Goal: Find specific page/section: Find specific page/section

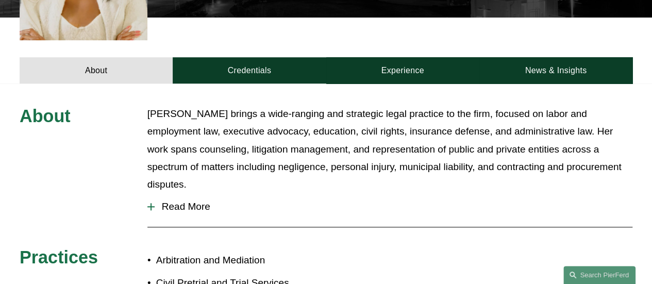
scroll to position [365, 0]
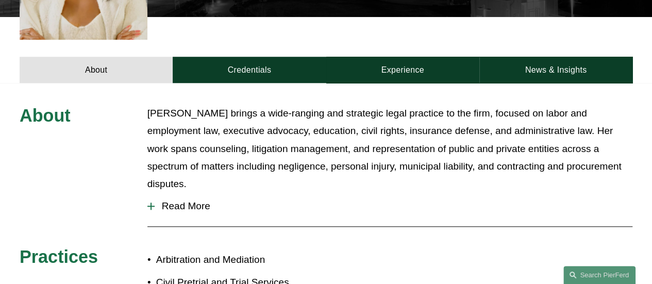
click at [150, 202] on div at bounding box center [150, 205] width 7 height 7
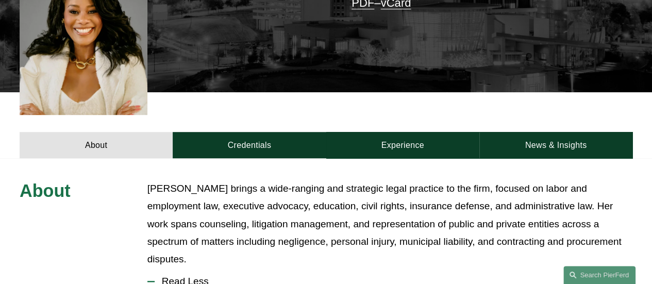
scroll to position [0, 0]
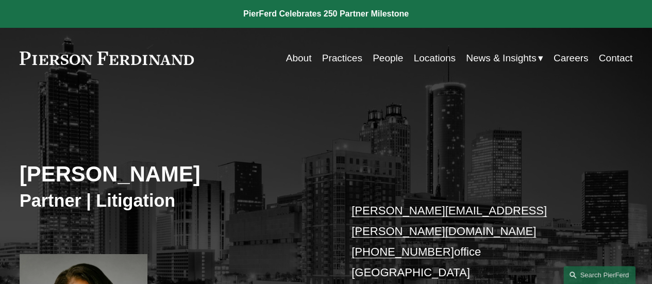
click at [341, 55] on link "Practices" at bounding box center [342, 58] width 40 height 20
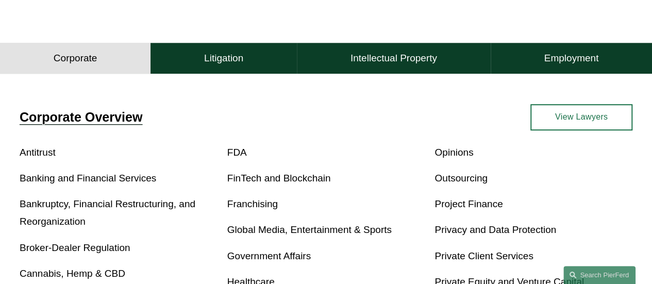
scroll to position [260, 0]
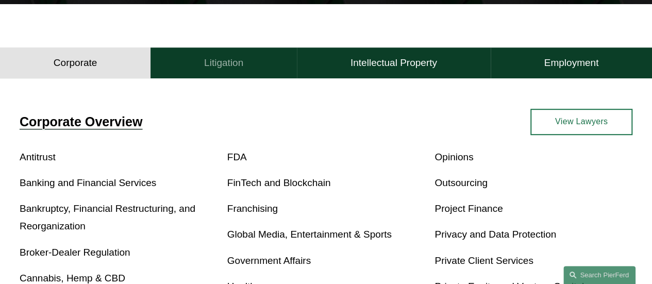
click at [225, 69] on h4 "Litigation" at bounding box center [223, 63] width 39 height 12
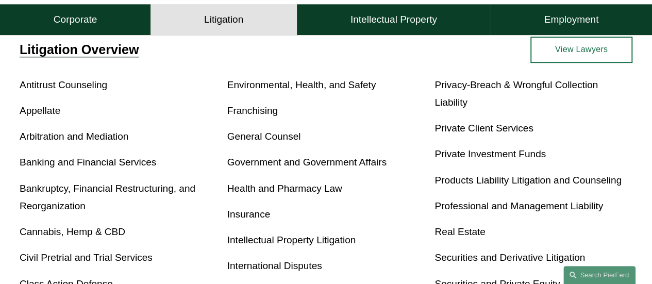
scroll to position [316, 0]
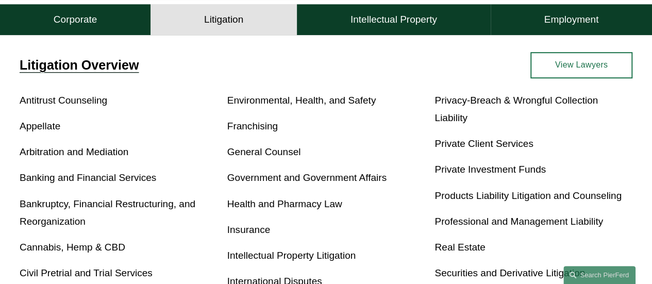
click at [553, 66] on link "View Lawyers" at bounding box center [581, 65] width 102 height 26
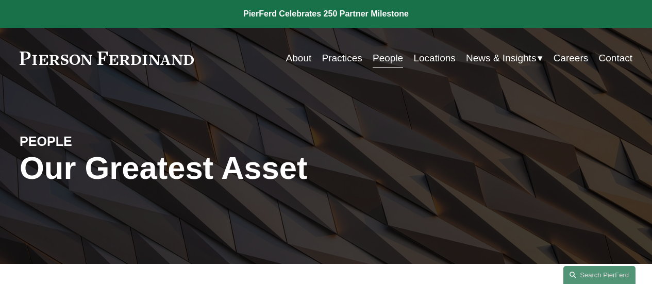
scroll to position [134, 0]
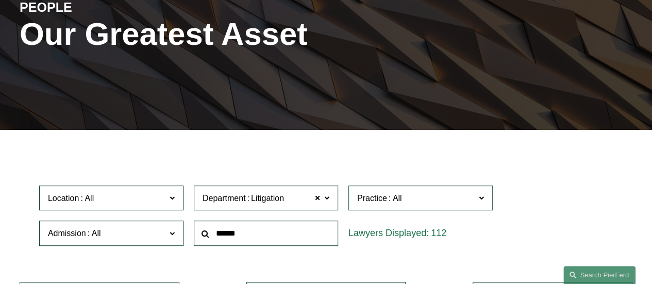
click at [175, 202] on span at bounding box center [172, 197] width 5 height 13
click at [0, 0] on link "[GEOGRAPHIC_DATA]" at bounding box center [0, 0] width 0 height 0
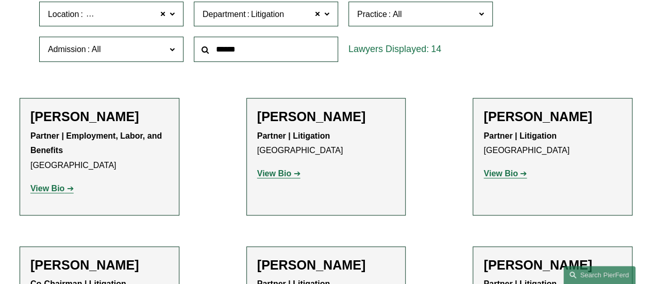
scroll to position [347, 0]
